Goal: Check status: Check status

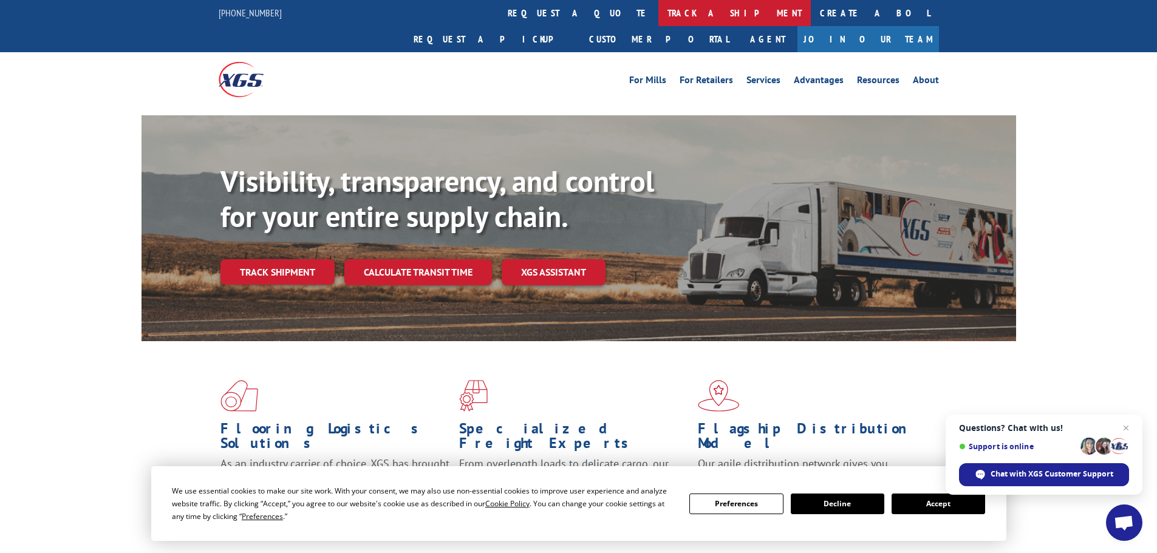
click at [659, 1] on link "track a shipment" at bounding box center [735, 13] width 152 height 26
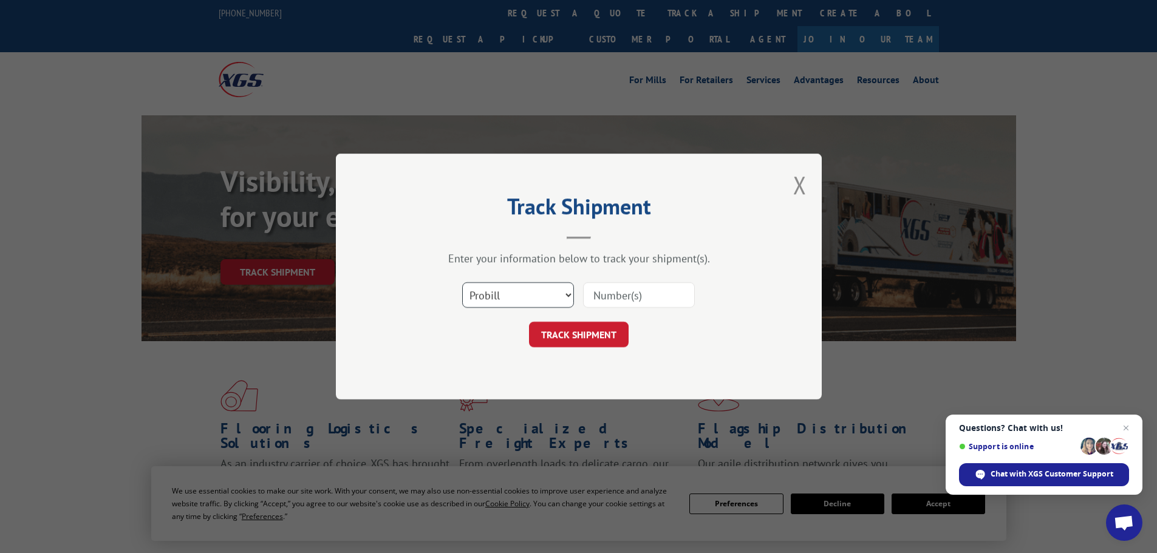
click at [516, 292] on select "Select category... Probill BOL PO" at bounding box center [518, 295] width 112 height 26
select select "bol"
click at [462, 282] on select "Select category... Probill BOL PO" at bounding box center [518, 295] width 112 height 26
click at [634, 300] on input at bounding box center [639, 295] width 112 height 26
paste input "7047359"
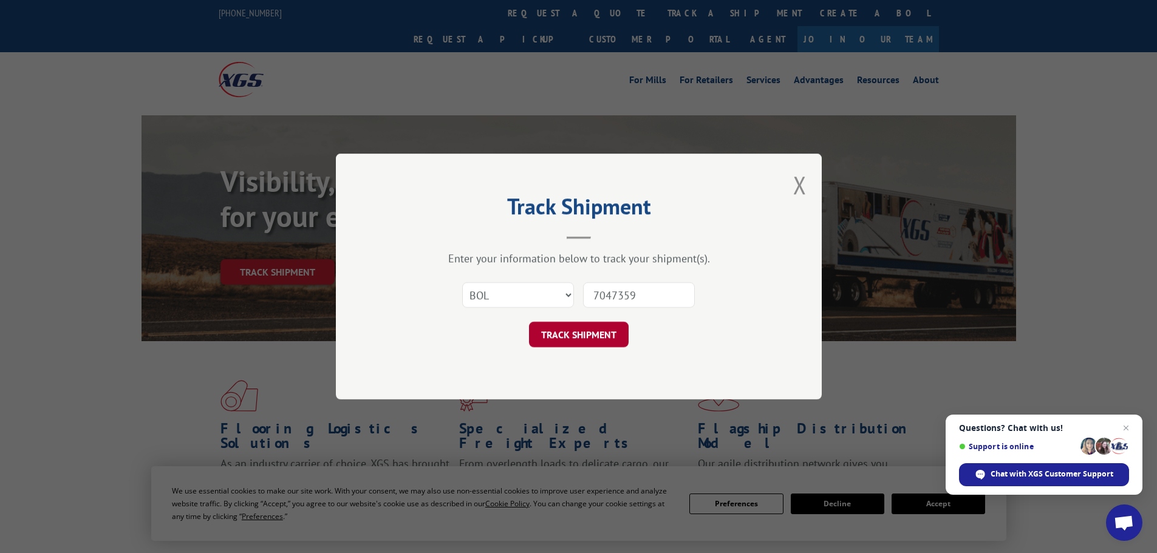
type input "7047359"
click at [582, 337] on button "TRACK SHIPMENT" at bounding box center [579, 335] width 100 height 26
